Goal: Task Accomplishment & Management: Manage account settings

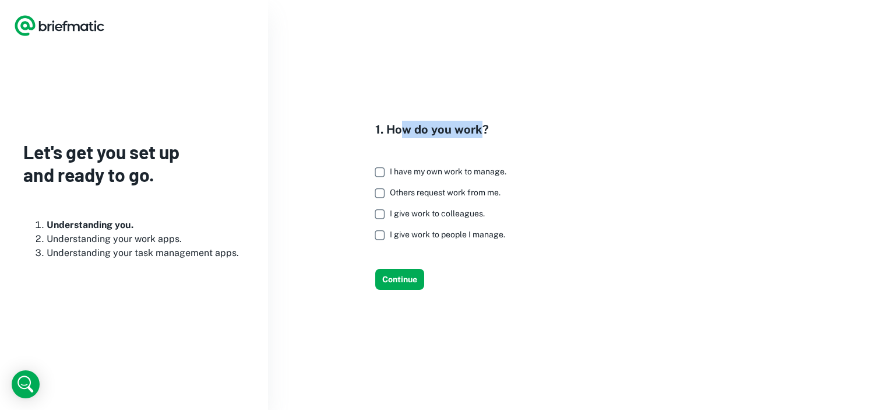
drag, startPoint x: 451, startPoint y: 129, endPoint x: 477, endPoint y: 130, distance: 26.8
click at [477, 130] on h4 "1. How do you work?" at bounding box center [445, 129] width 140 height 17
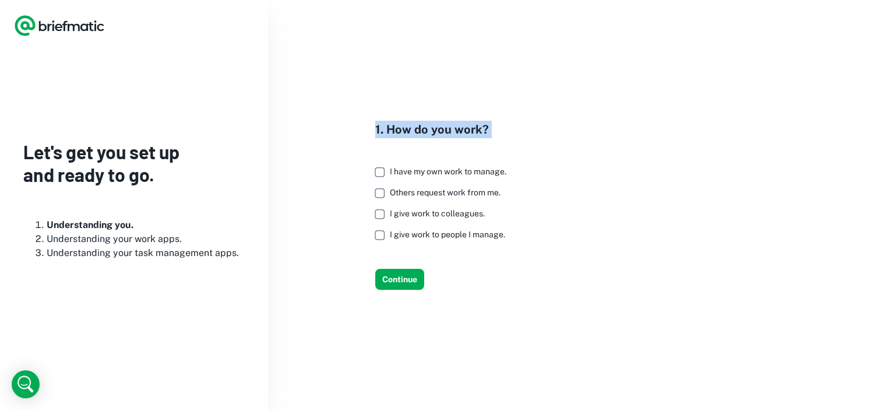
click at [486, 130] on h4 "1. How do you work?" at bounding box center [445, 129] width 140 height 17
click at [418, 174] on span "I have my own work to manage." at bounding box center [448, 171] width 117 height 9
click at [418, 199] on label "Others request work from me." at bounding box center [438, 192] width 138 height 21
click at [404, 234] on span "I give work to people I manage." at bounding box center [447, 234] width 115 height 9
click at [414, 214] on span "I give work to colleagues." at bounding box center [437, 213] width 95 height 9
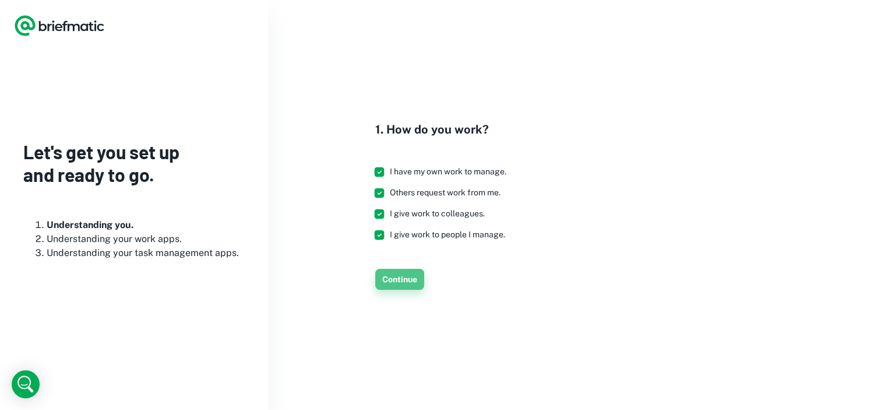
click at [407, 280] on button "Continue" at bounding box center [399, 279] width 49 height 21
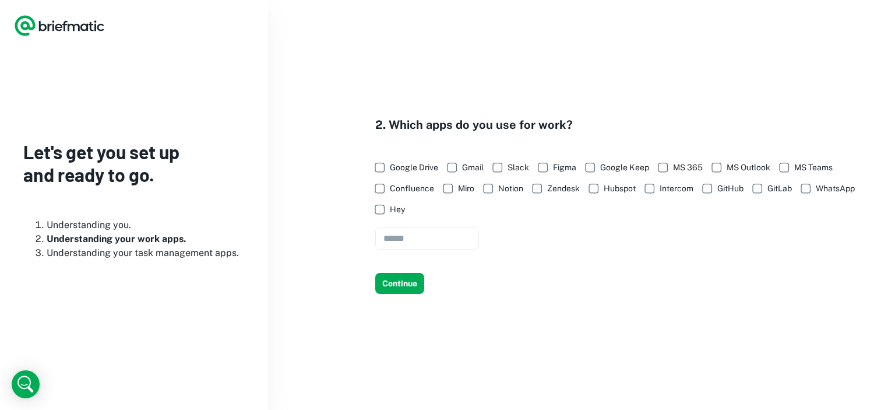
click at [402, 165] on span "Google Drive" at bounding box center [414, 167] width 48 height 13
click at [519, 165] on span "Slack" at bounding box center [519, 167] width 22 height 13
click at [414, 286] on button "Continue" at bounding box center [399, 283] width 49 height 21
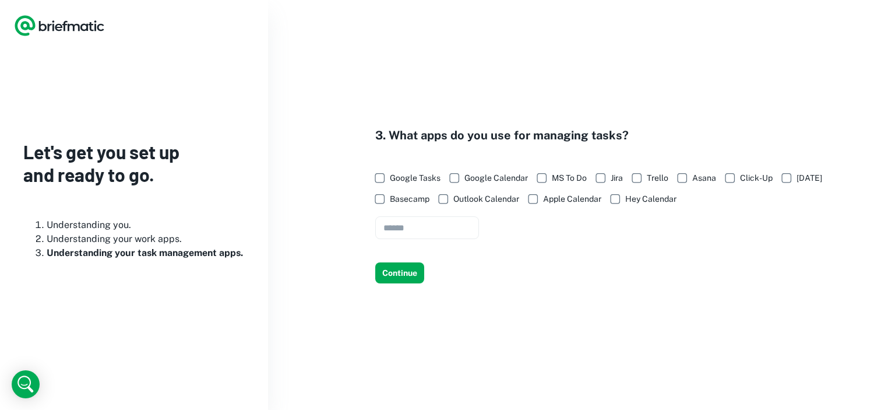
click at [484, 175] on span "Google Calendar" at bounding box center [497, 177] width 64 height 13
click at [413, 178] on span "Google Tasks" at bounding box center [415, 177] width 51 height 13
click at [397, 275] on button "Continue" at bounding box center [399, 272] width 49 height 21
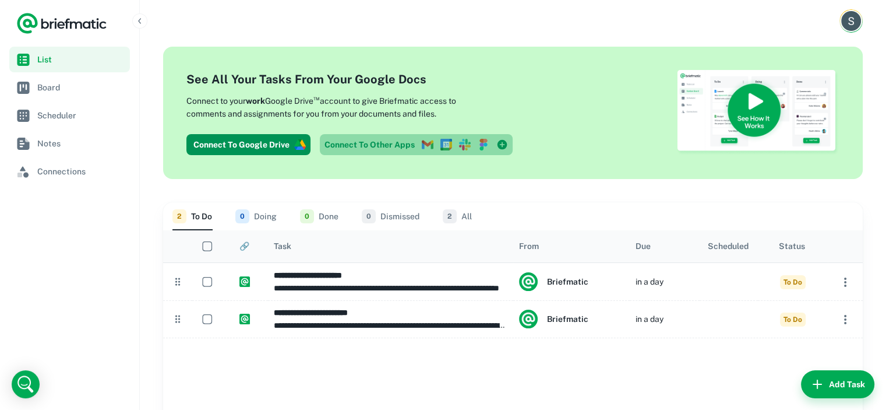
click at [382, 149] on link "Connect To Other Apps" at bounding box center [416, 144] width 193 height 21
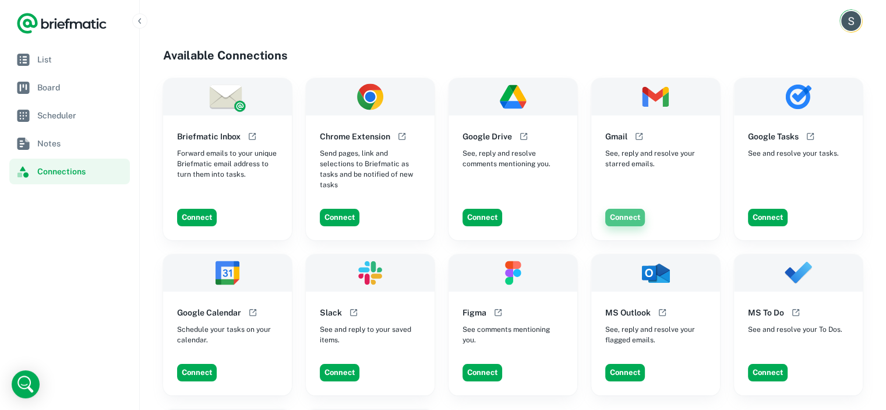
click at [636, 219] on button "Connect" at bounding box center [626, 217] width 40 height 17
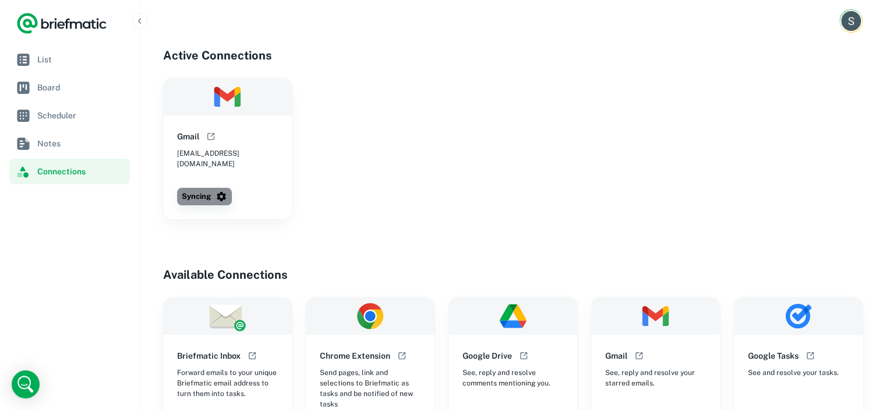
click at [221, 191] on icon "button" at bounding box center [222, 197] width 12 height 12
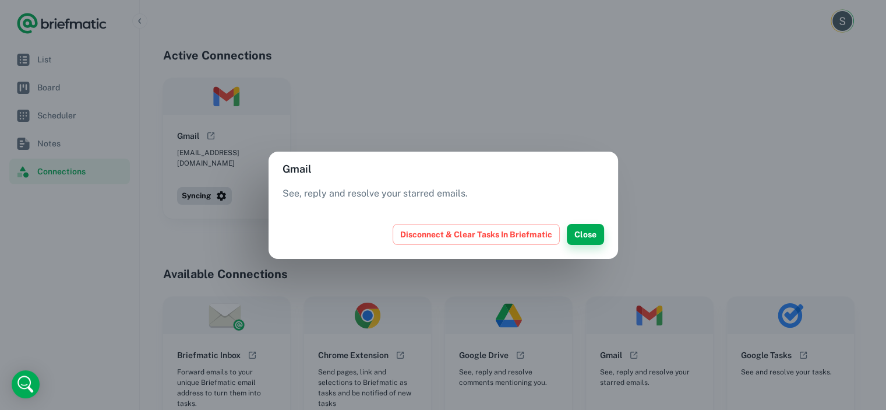
click at [592, 233] on button "Close" at bounding box center [585, 234] width 37 height 21
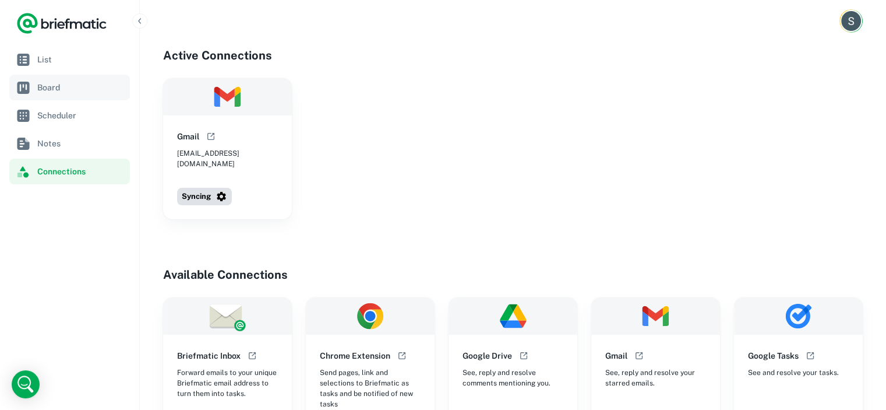
click at [51, 86] on span "Board" at bounding box center [81, 87] width 88 height 13
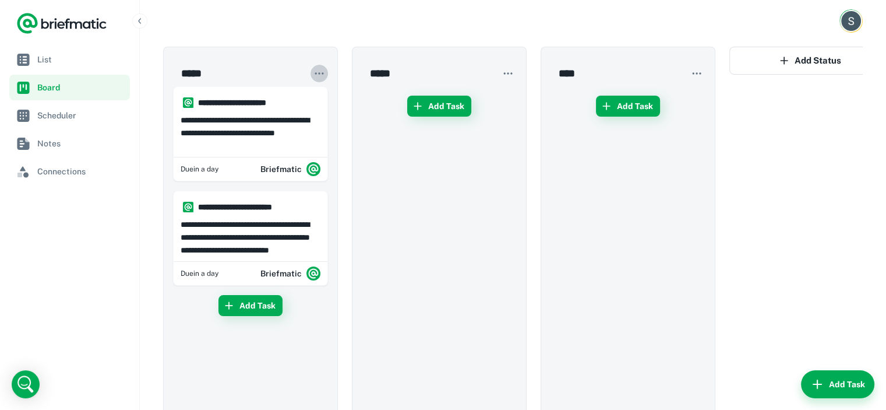
click at [321, 78] on icon "button" at bounding box center [320, 74] width 12 height 12
click at [821, 58] on div at bounding box center [443, 205] width 886 height 410
click at [787, 64] on icon "button" at bounding box center [785, 61] width 12 height 12
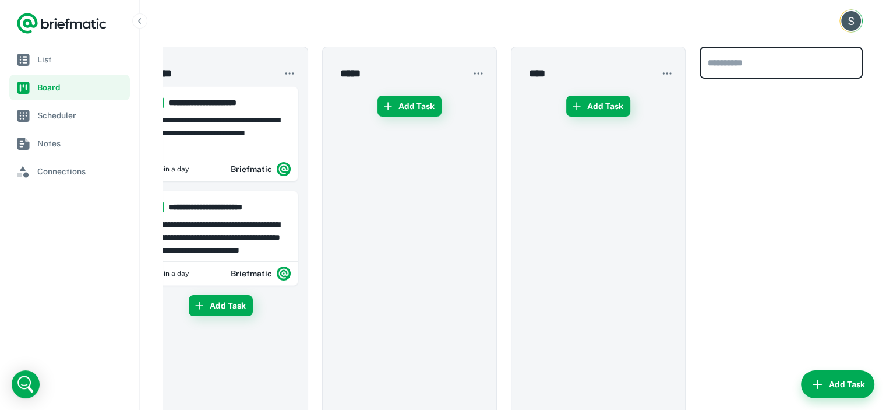
click at [771, 143] on div "​" at bounding box center [781, 252] width 163 height 410
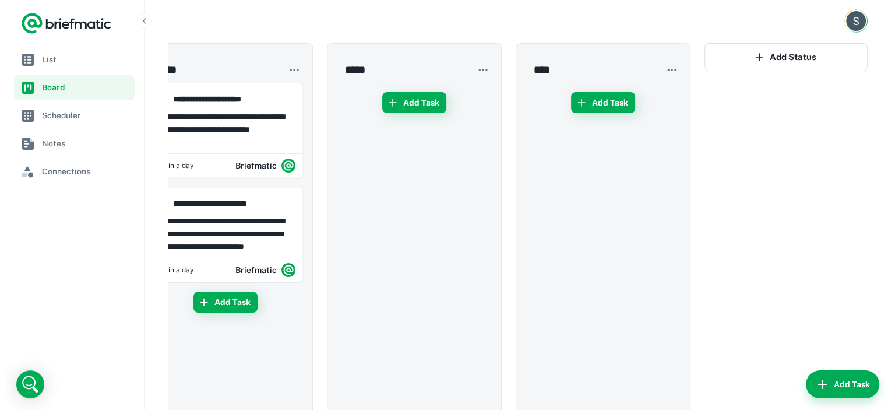
scroll to position [0, 0]
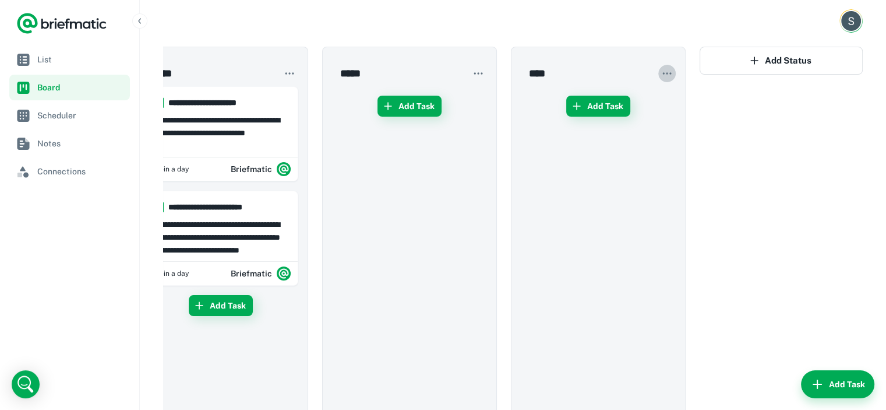
click at [662, 72] on icon "button" at bounding box center [668, 74] width 12 height 12
click at [744, 120] on div at bounding box center [443, 205] width 886 height 410
click at [82, 120] on span "Scheduler" at bounding box center [81, 115] width 88 height 13
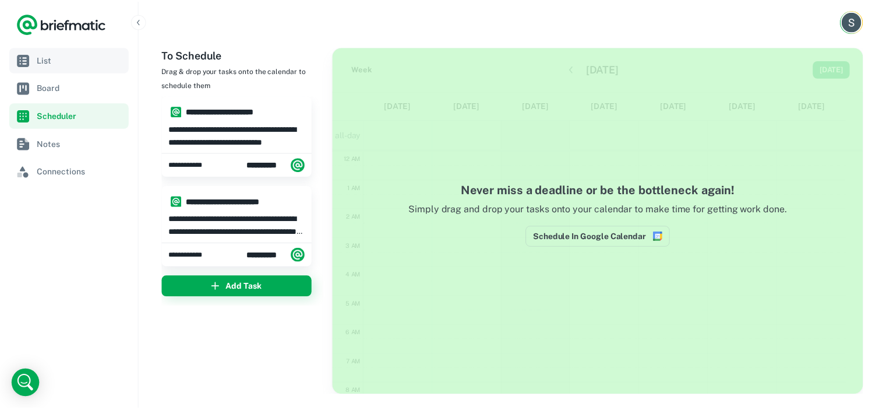
scroll to position [174, 0]
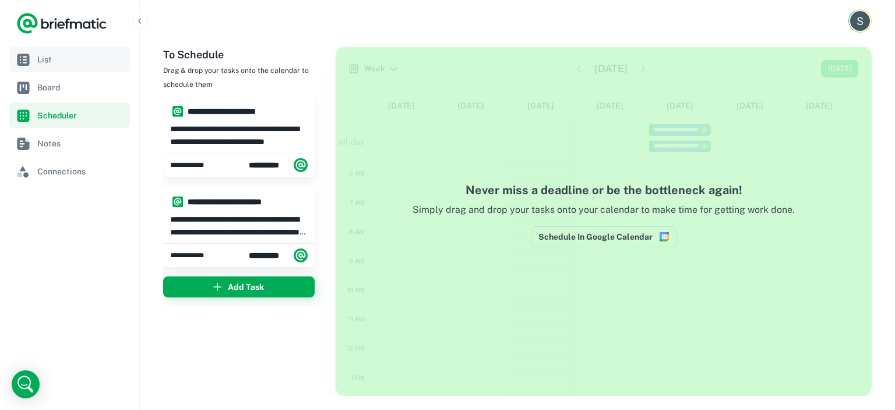
click at [86, 65] on span "List" at bounding box center [81, 59] width 88 height 13
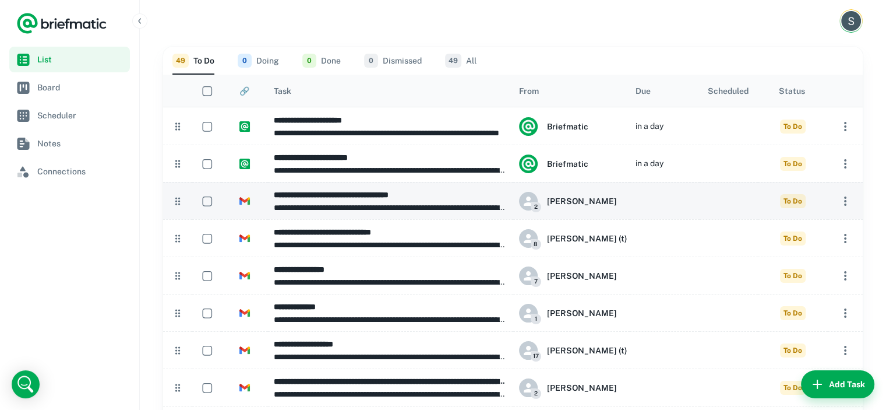
click at [378, 191] on h6 "**********" at bounding box center [391, 194] width 234 height 13
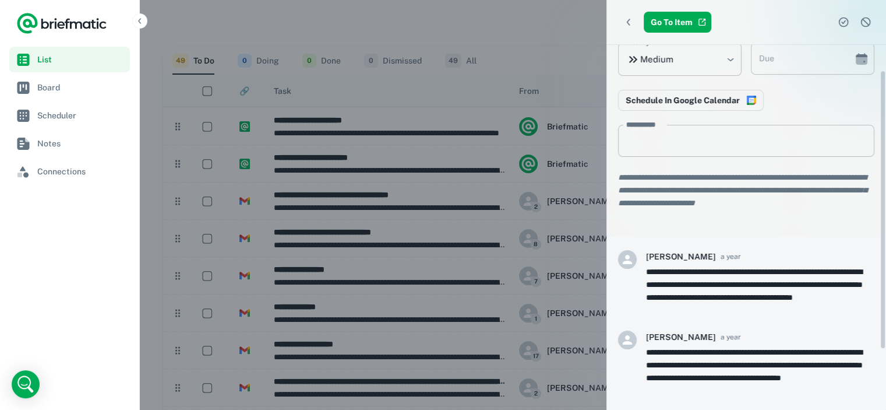
scroll to position [111, 0]
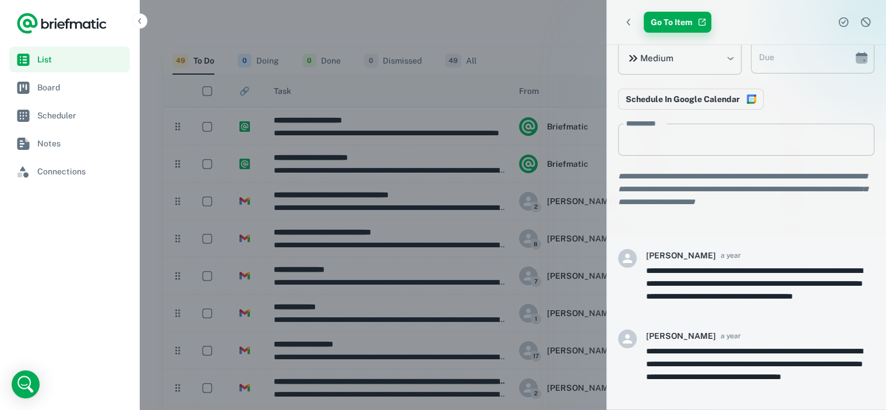
click at [694, 21] on link "Go To Item" at bounding box center [678, 22] width 68 height 21
click at [633, 21] on icon "Back" at bounding box center [629, 22] width 12 height 12
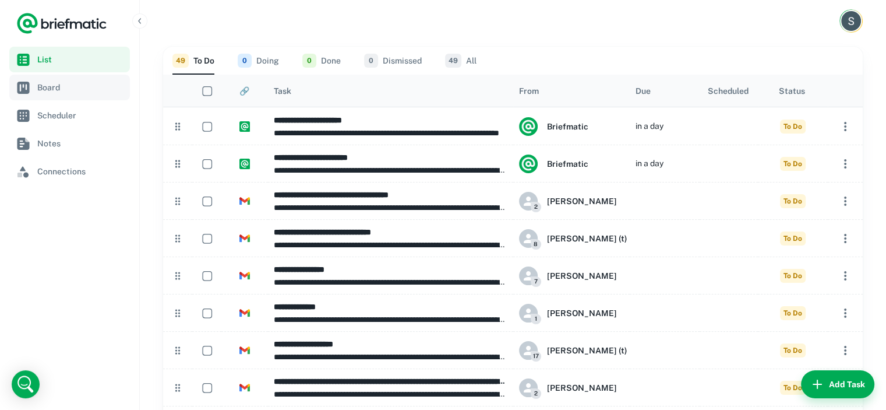
click at [85, 92] on span "Board" at bounding box center [81, 87] width 88 height 13
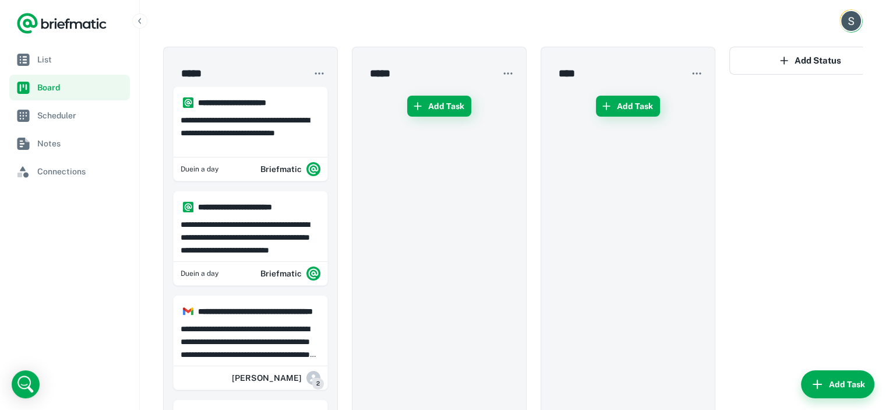
click at [319, 75] on icon "button" at bounding box center [320, 74] width 12 height 12
click at [319, 75] on div at bounding box center [443, 205] width 886 height 410
click at [105, 167] on span "Connections" at bounding box center [81, 171] width 88 height 13
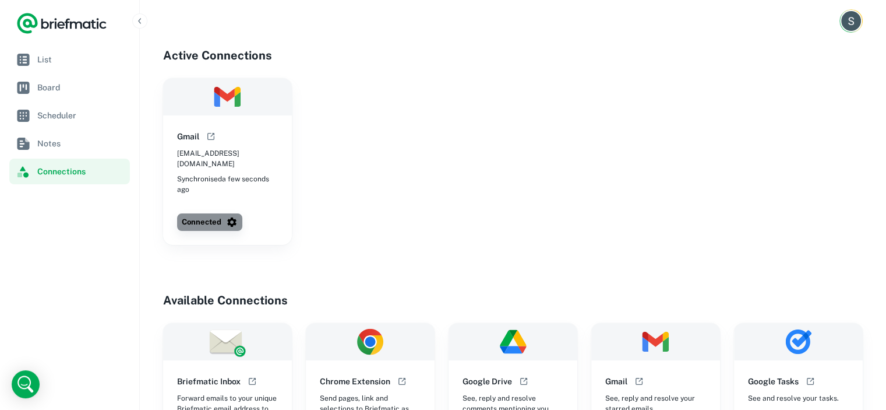
click at [233, 217] on icon "button" at bounding box center [231, 221] width 9 height 9
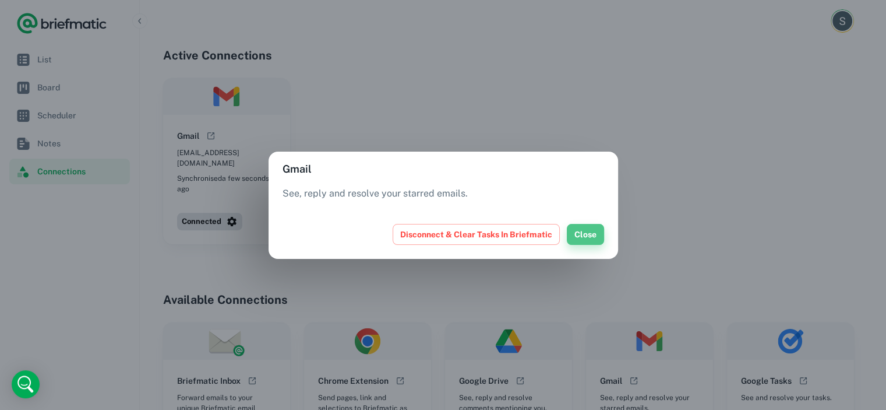
click at [586, 235] on button "Close" at bounding box center [585, 234] width 37 height 21
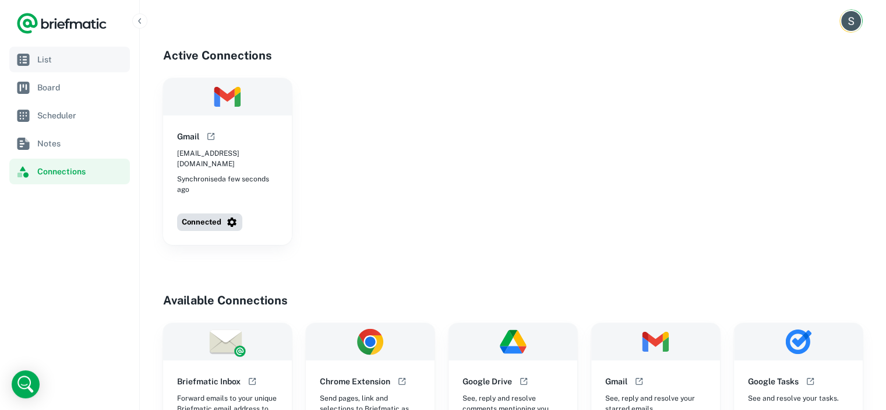
click at [71, 53] on span "List" at bounding box center [81, 59] width 88 height 13
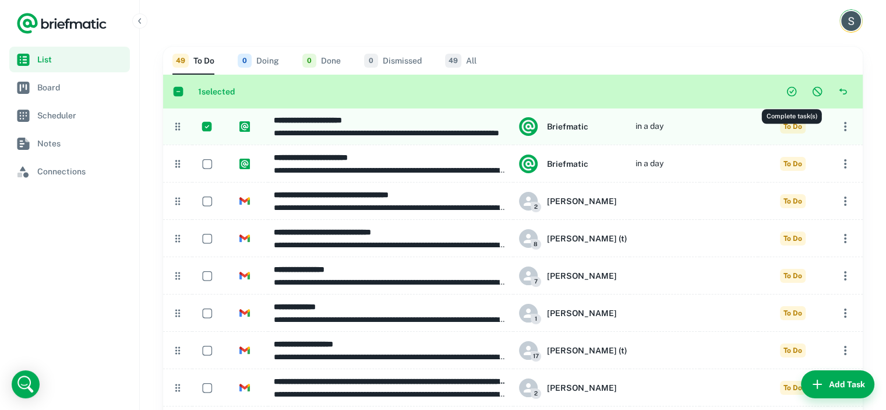
click at [792, 92] on icon "Complete task(s)" at bounding box center [792, 92] width 4 height 4
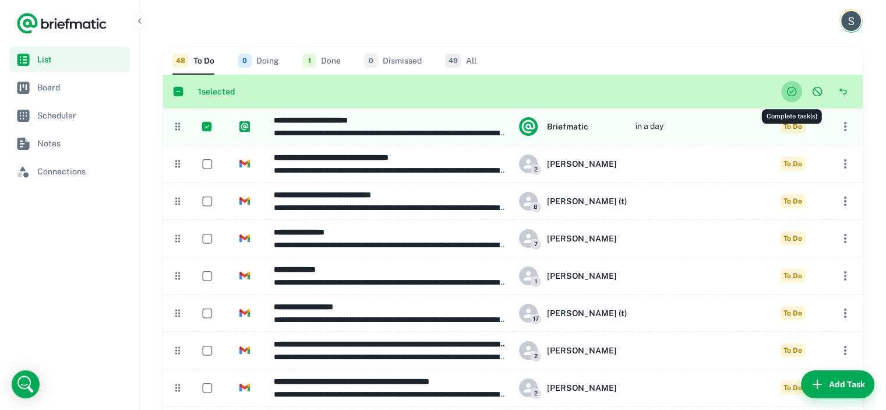
click at [784, 93] on button "Complete task(s)" at bounding box center [792, 91] width 21 height 21
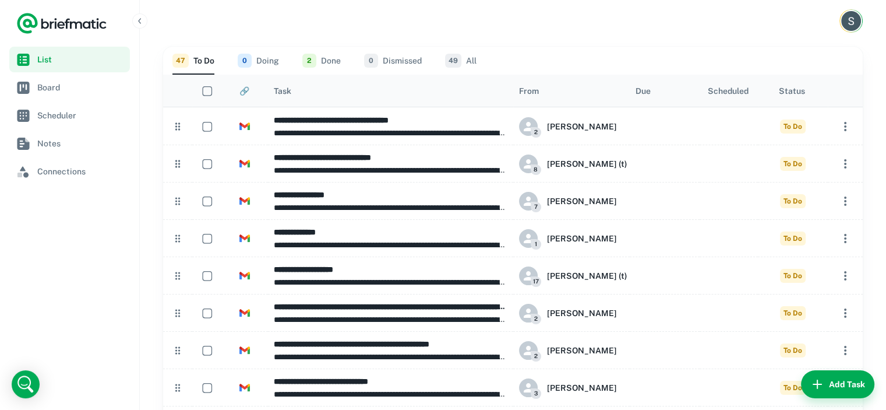
click at [458, 57] on span "49" at bounding box center [453, 61] width 16 height 14
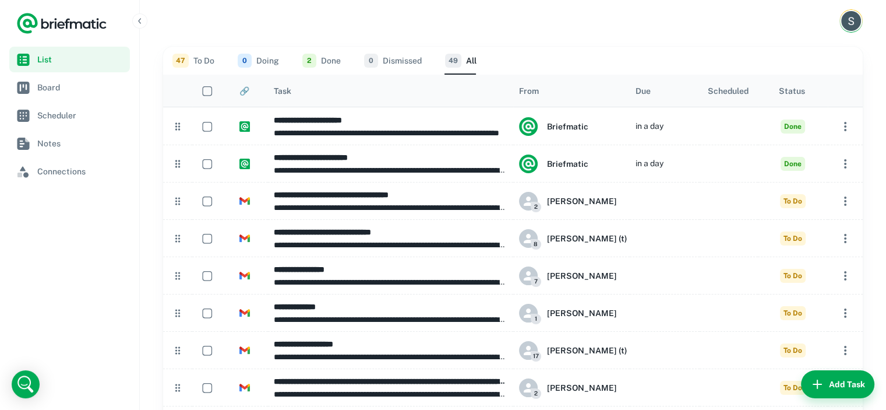
click at [188, 62] on span "47" at bounding box center [181, 61] width 16 height 14
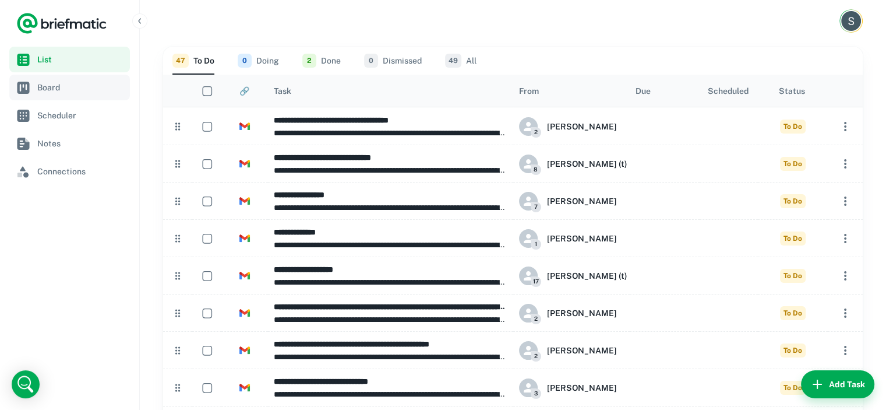
click at [85, 92] on span "Board" at bounding box center [81, 87] width 88 height 13
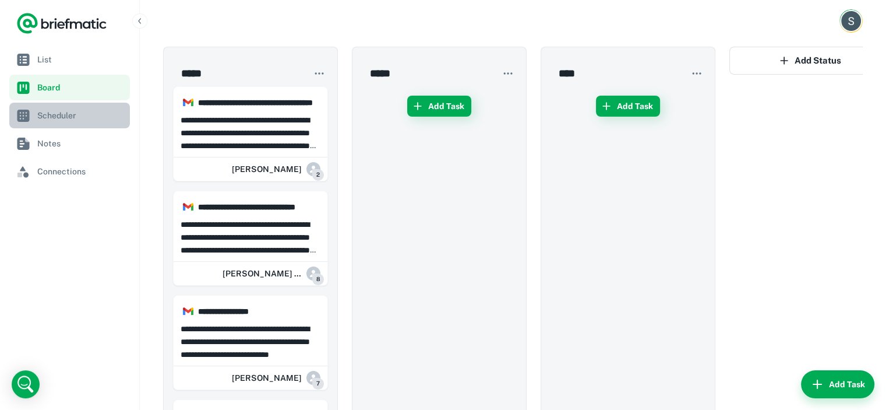
click at [86, 113] on span "Scheduler" at bounding box center [81, 115] width 88 height 13
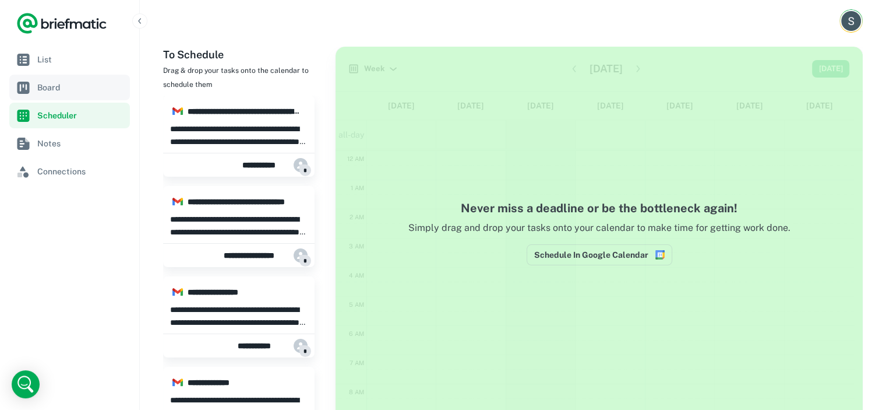
scroll to position [174, 0]
click at [82, 63] on span "List" at bounding box center [81, 59] width 88 height 13
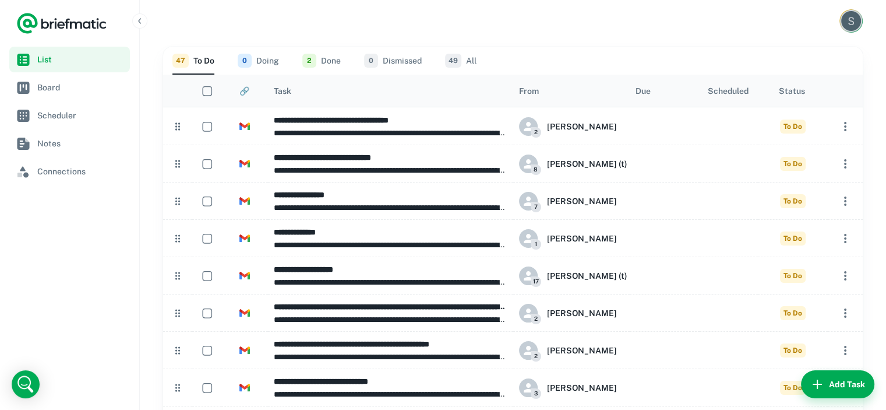
click at [852, 17] on img "Account button" at bounding box center [852, 21] width 20 height 20
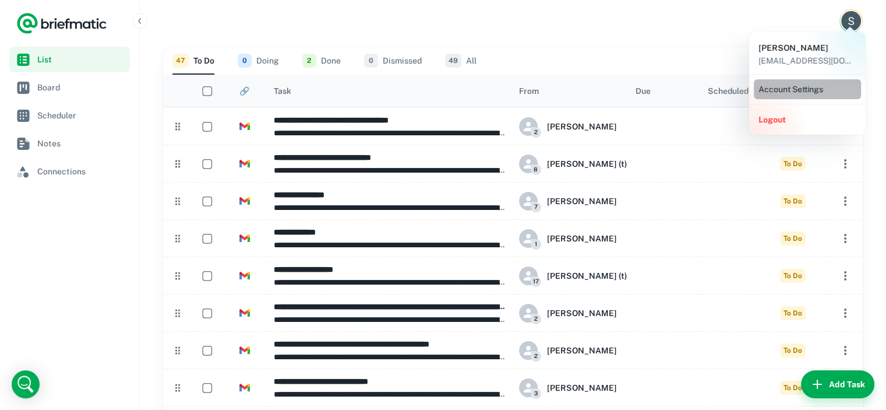
click at [788, 89] on li "Account Settings" at bounding box center [807, 89] width 107 height 20
